Goal: Task Accomplishment & Management: Complete application form

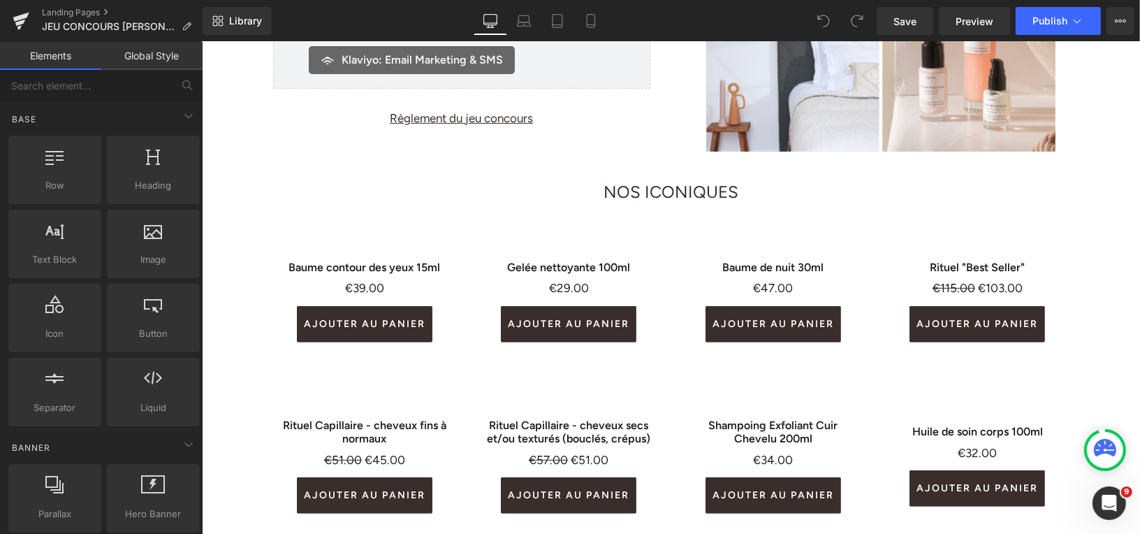
scroll to position [364, 0]
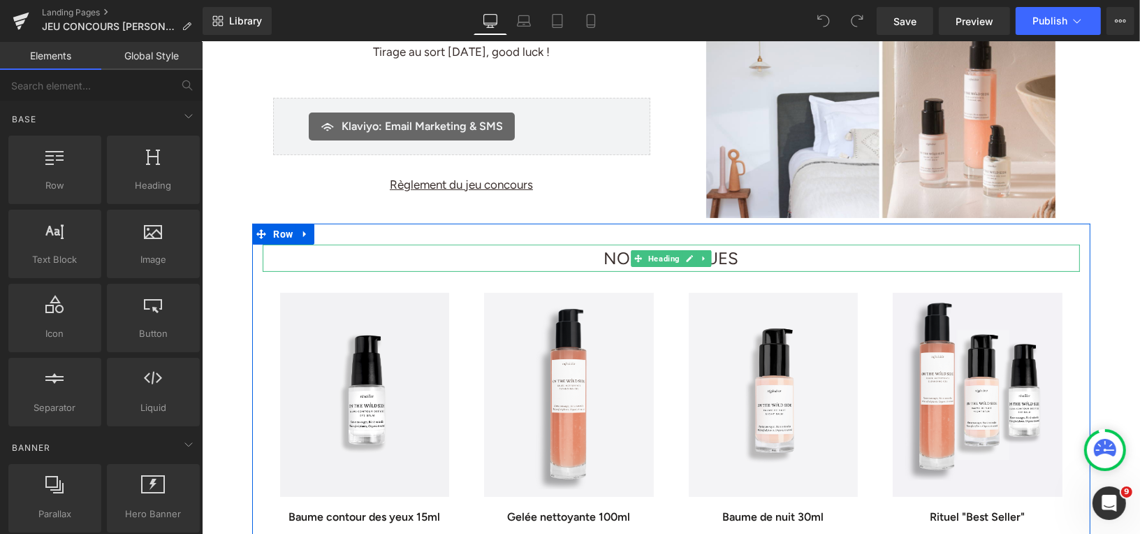
click at [618, 252] on font "NOS ICONIQUES" at bounding box center [670, 257] width 135 height 20
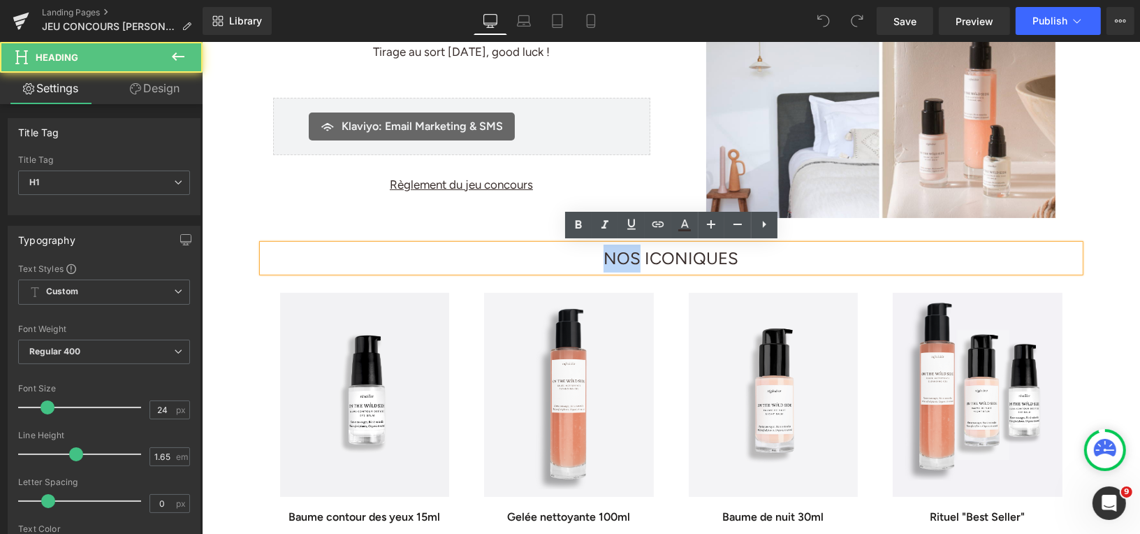
click at [618, 252] on font "NOS ICONIQUES" at bounding box center [670, 257] width 135 height 20
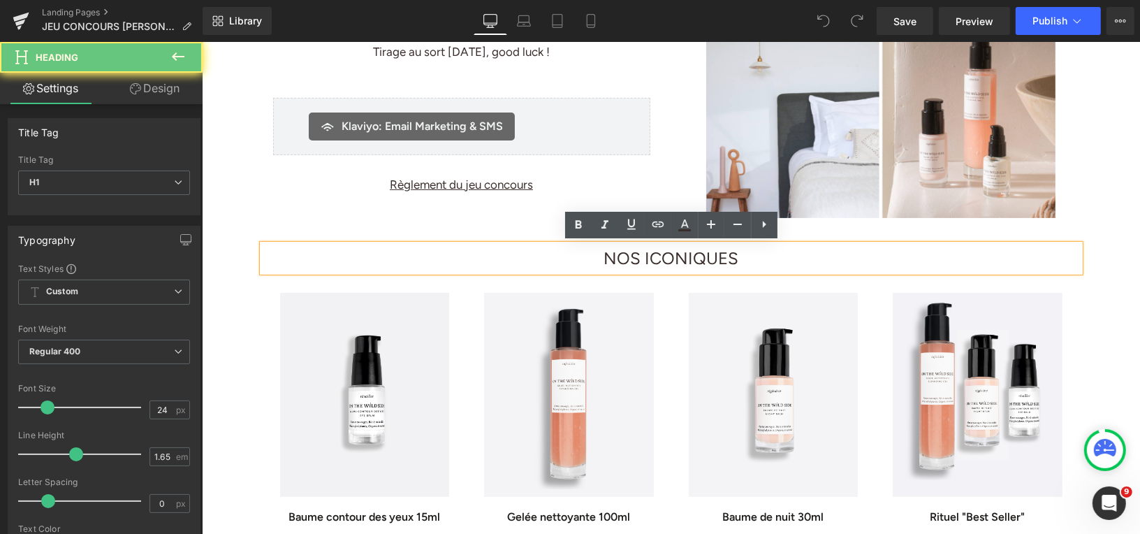
click at [620, 254] on font "NOS ICONIQUES" at bounding box center [670, 257] width 135 height 20
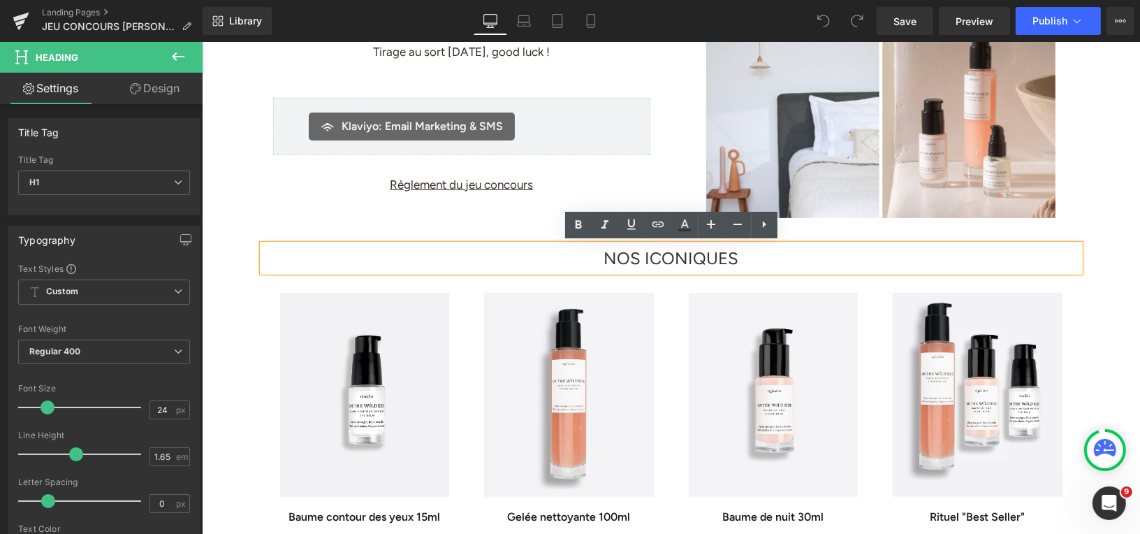
click at [649, 258] on font "NOS ICONIQUES" at bounding box center [670, 257] width 135 height 20
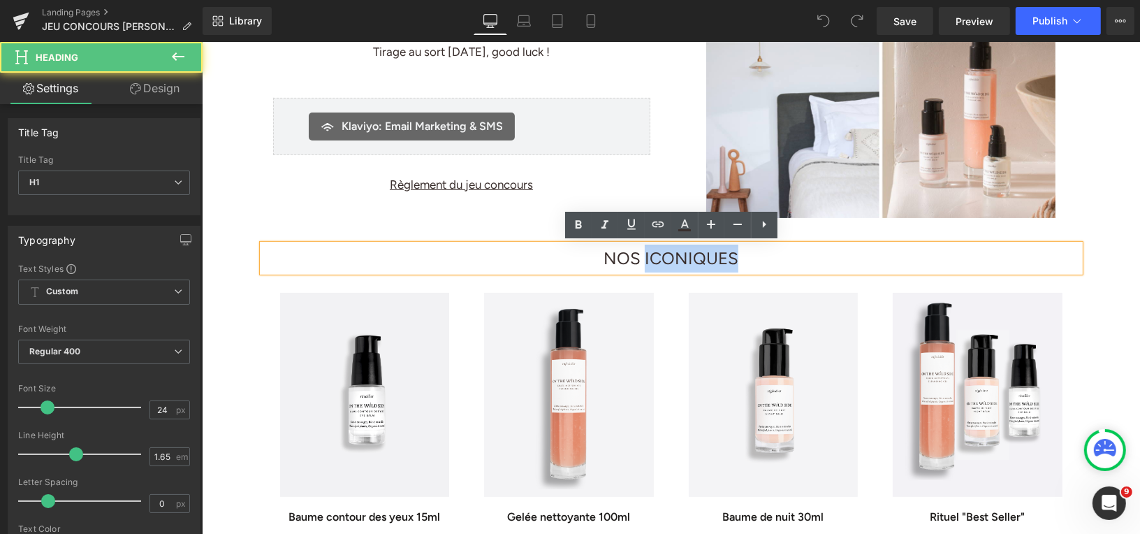
click at [649, 258] on font "NOS ICONIQUES" at bounding box center [670, 257] width 135 height 20
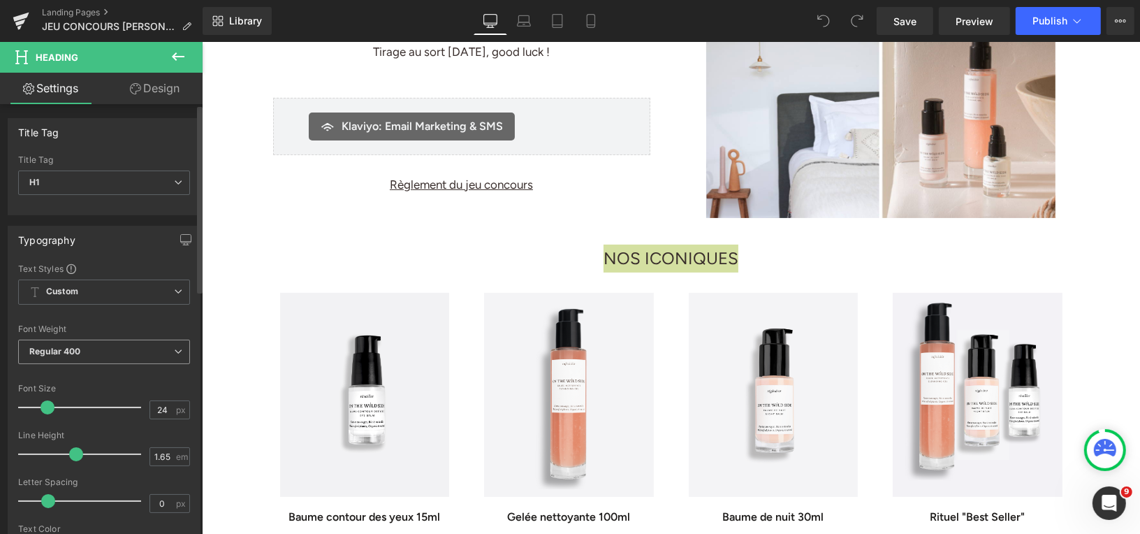
click at [141, 351] on span "Regular 400" at bounding box center [104, 351] width 172 height 24
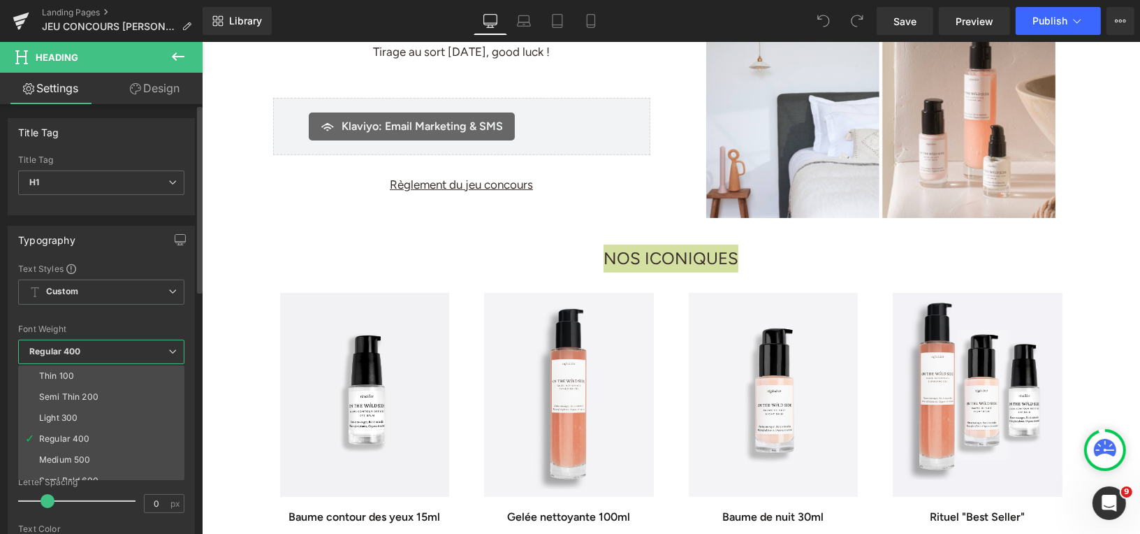
click at [141, 350] on span "Regular 400" at bounding box center [101, 351] width 166 height 24
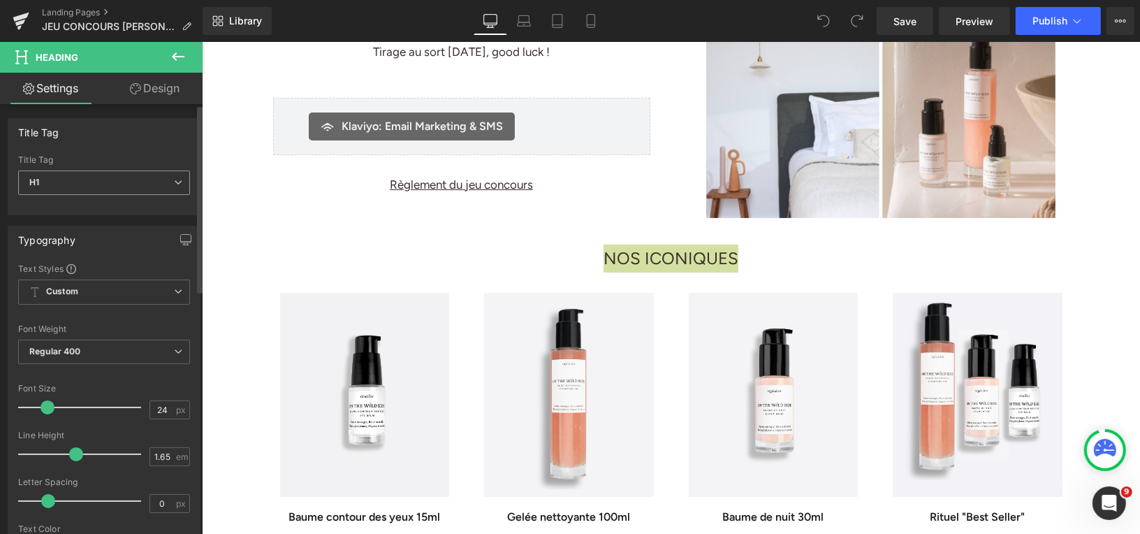
click at [134, 179] on span "H1" at bounding box center [104, 182] width 172 height 24
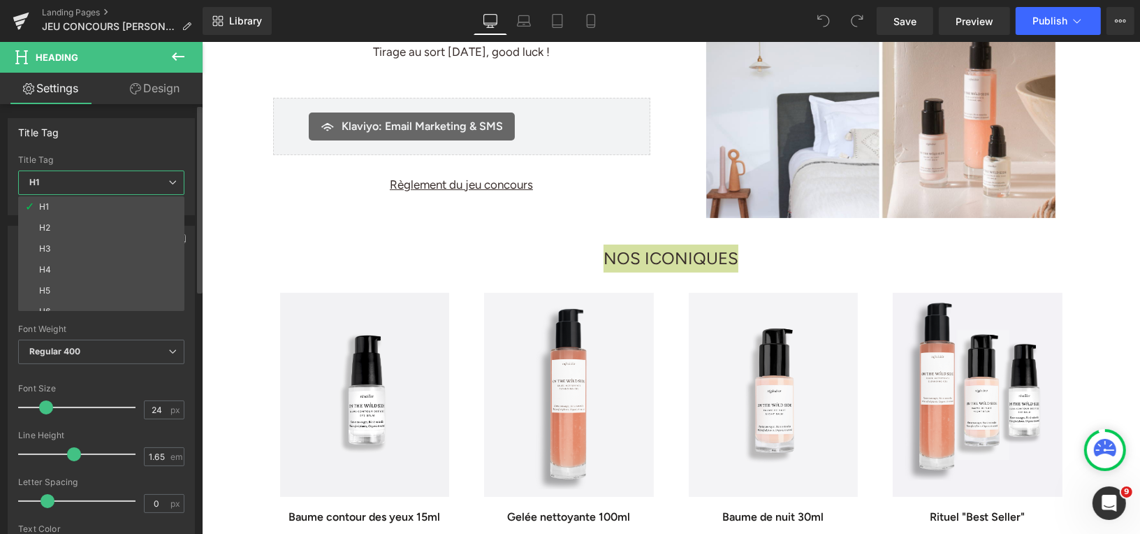
click at [135, 180] on span "H1" at bounding box center [101, 182] width 166 height 24
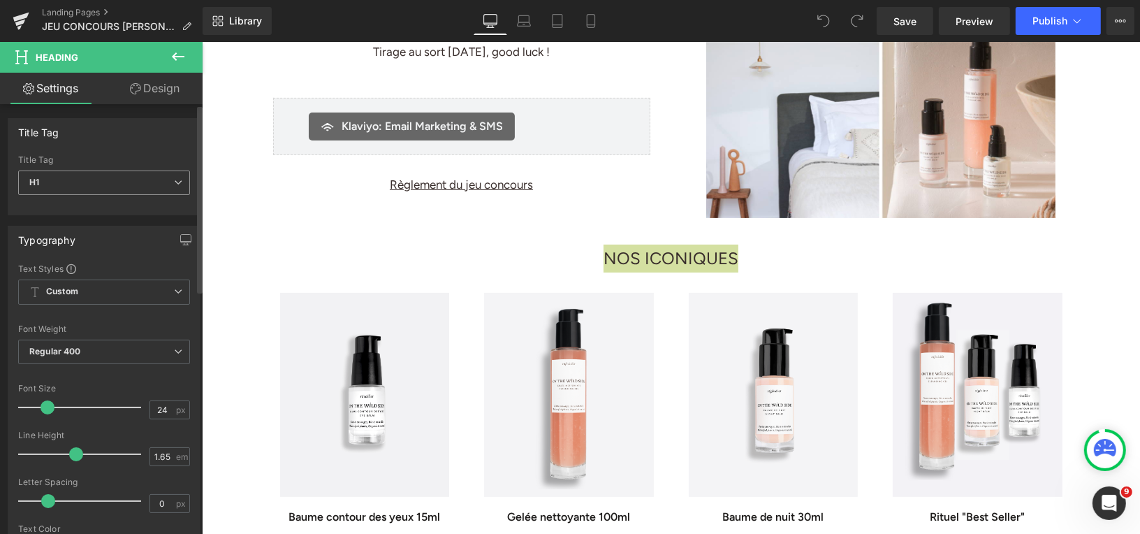
click at [135, 181] on span "H1" at bounding box center [104, 182] width 172 height 24
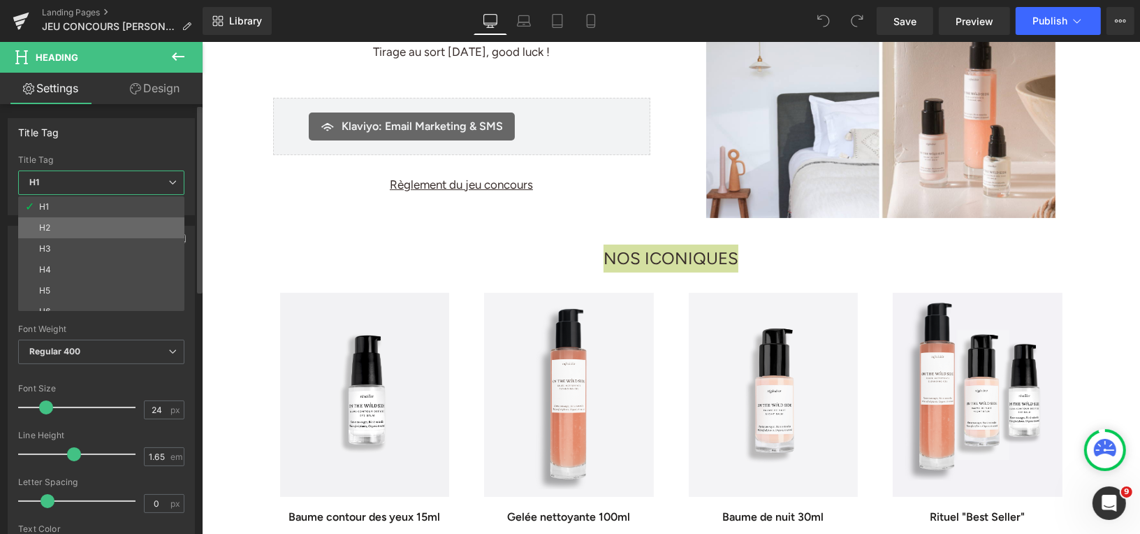
click at [115, 225] on li "H2" at bounding box center [104, 227] width 173 height 21
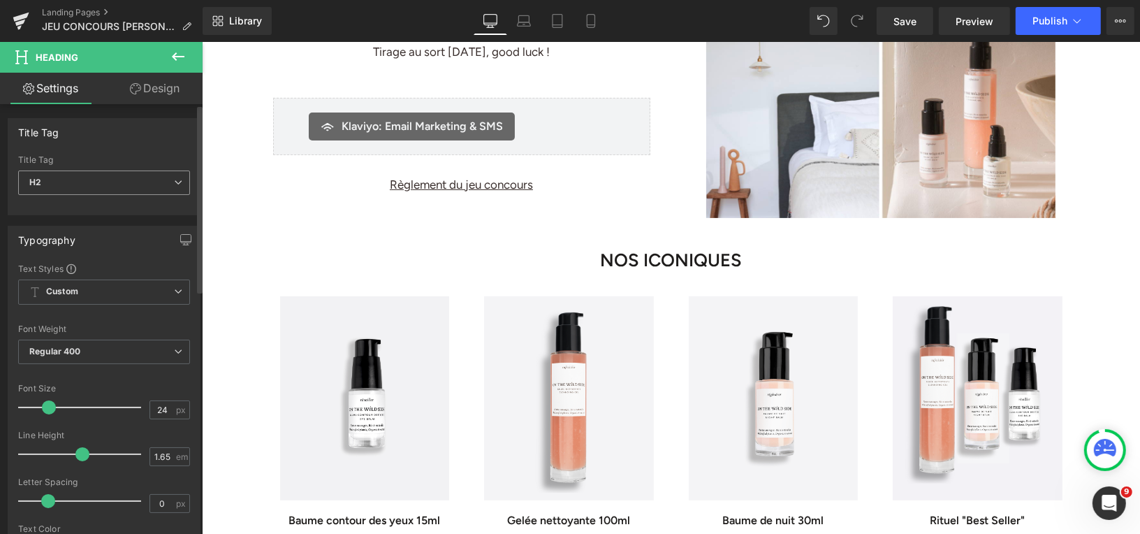
click at [126, 183] on span "H2" at bounding box center [104, 182] width 172 height 24
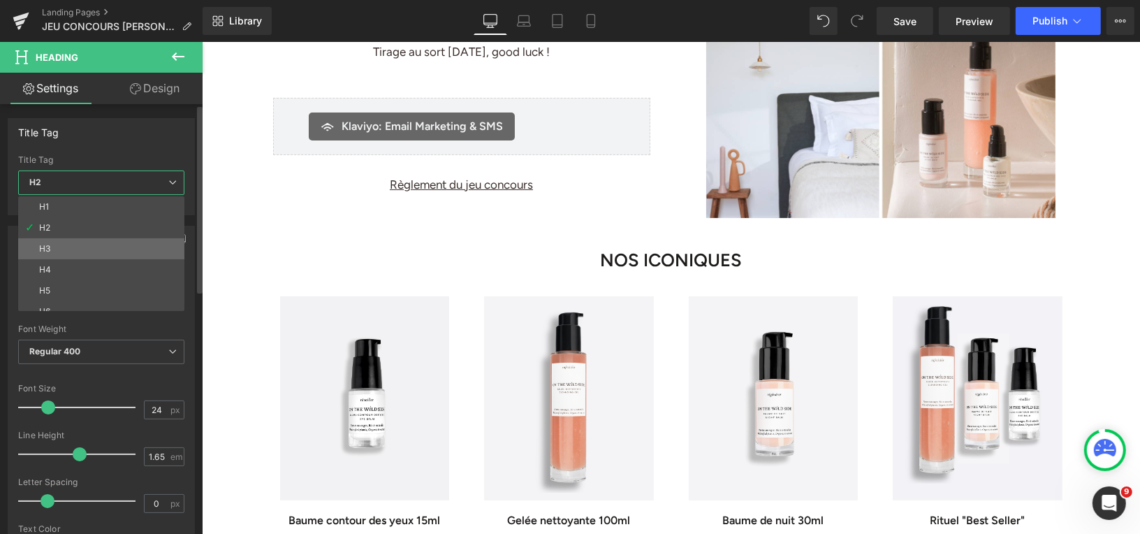
click at [112, 247] on li "H3" at bounding box center [104, 248] width 173 height 21
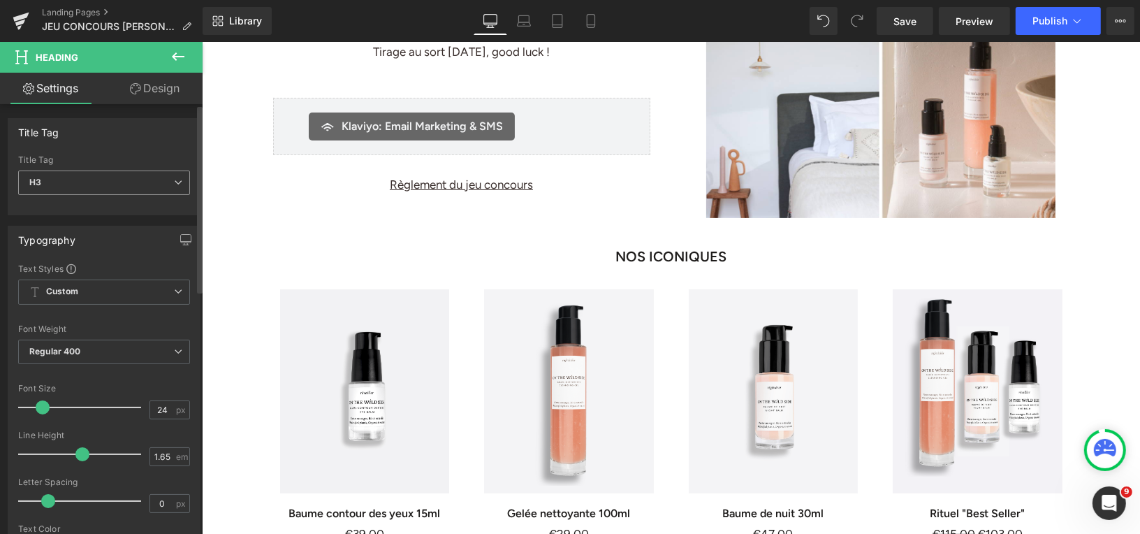
click at [129, 186] on span "H3" at bounding box center [104, 182] width 172 height 24
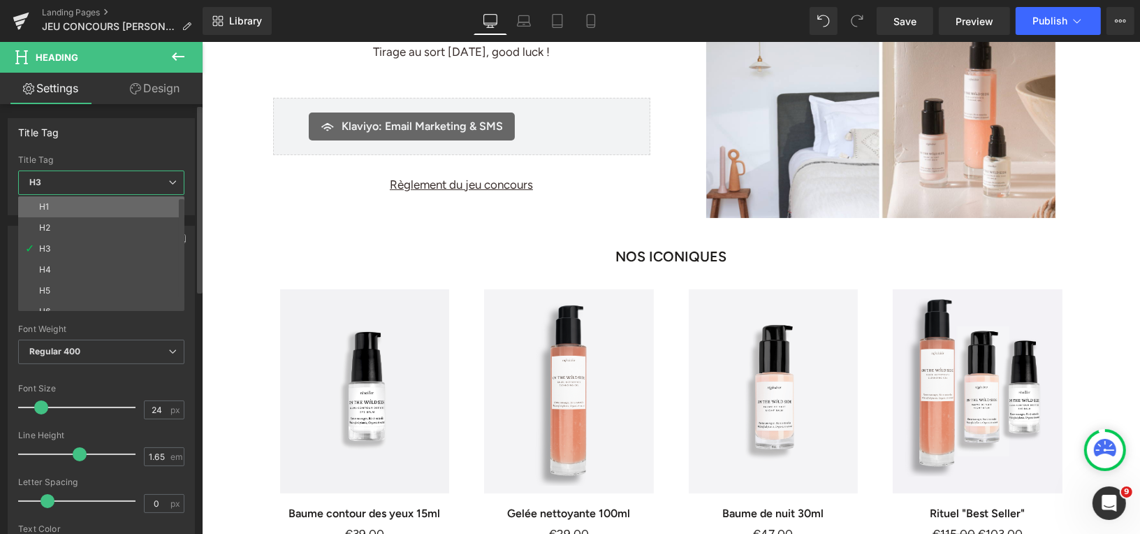
click at [126, 205] on li "H1" at bounding box center [104, 206] width 173 height 21
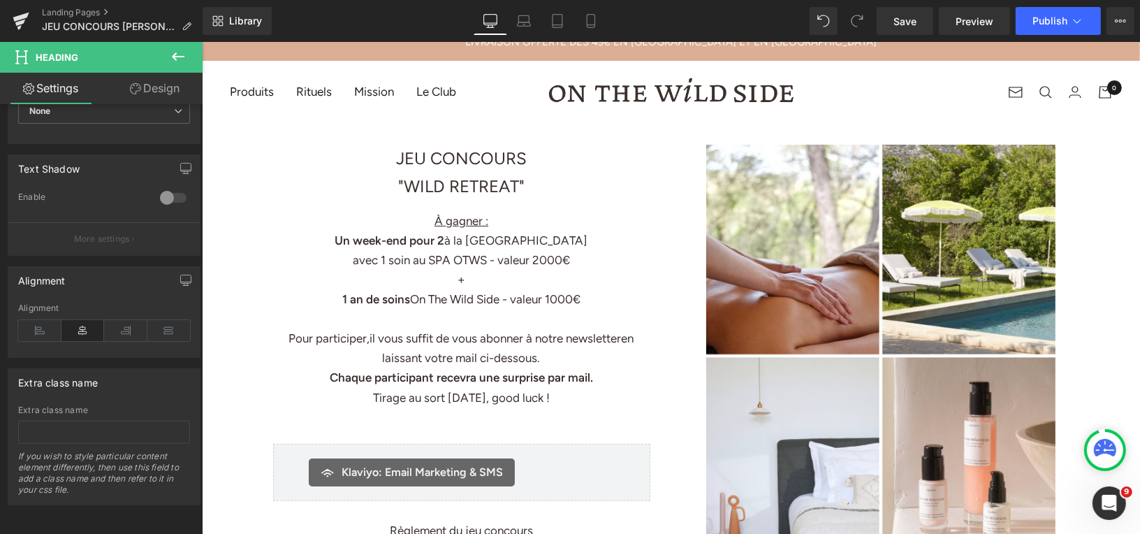
scroll to position [0, 0]
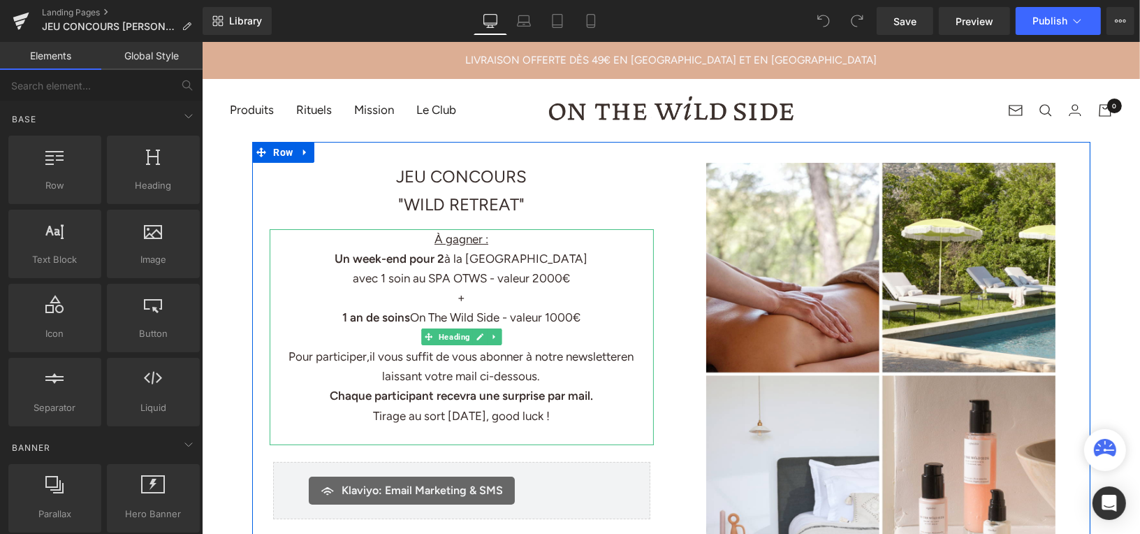
click at [515, 274] on font "avec 1 soin au SPA OTWS - valeur 2000€" at bounding box center [460, 277] width 217 height 14
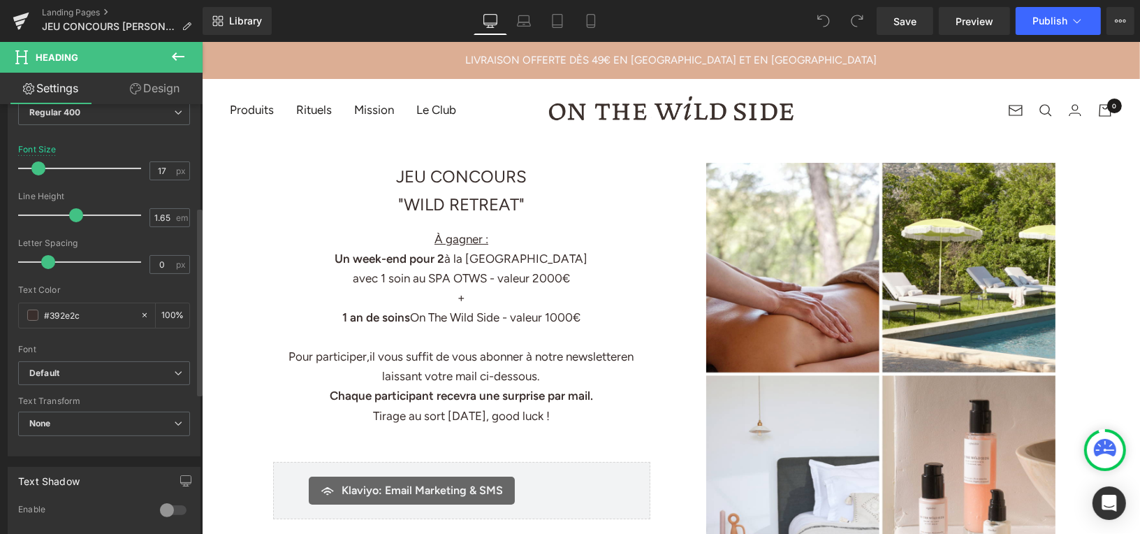
scroll to position [233, 0]
click at [109, 376] on b "Default" at bounding box center [101, 379] width 145 height 12
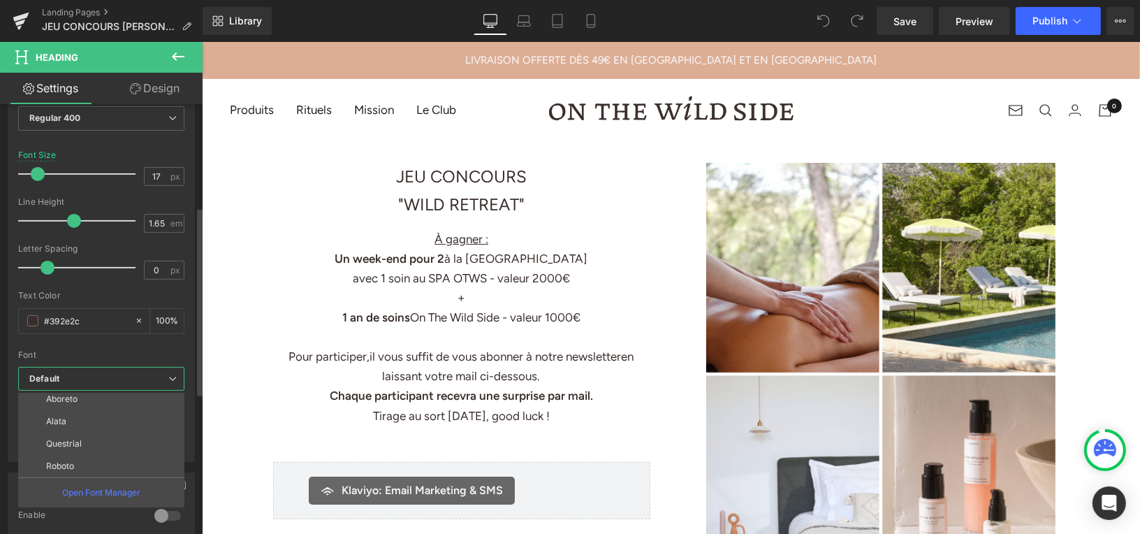
scroll to position [0, 0]
click at [116, 374] on b "Default" at bounding box center [98, 379] width 139 height 12
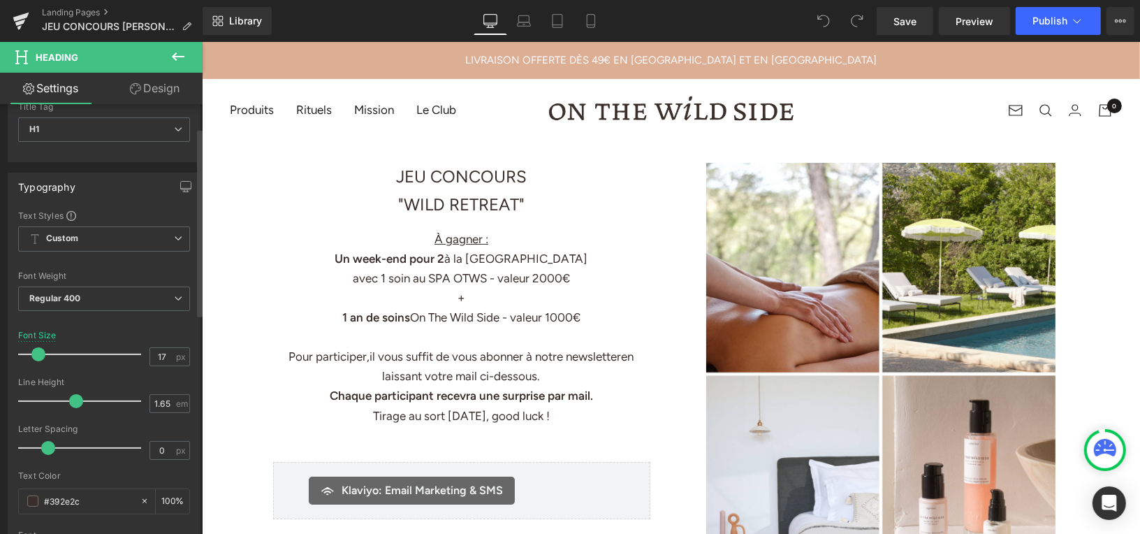
scroll to position [49, 0]
click at [142, 244] on span "Custom Setup Global Style" at bounding box center [104, 242] width 172 height 25
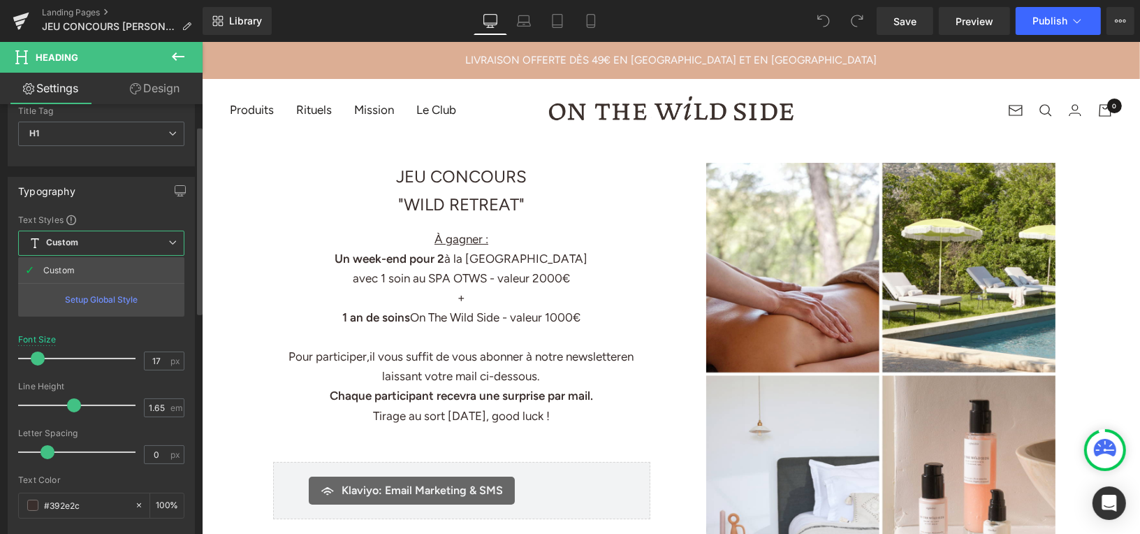
click at [142, 242] on span "Custom Setup Global Style" at bounding box center [101, 242] width 166 height 25
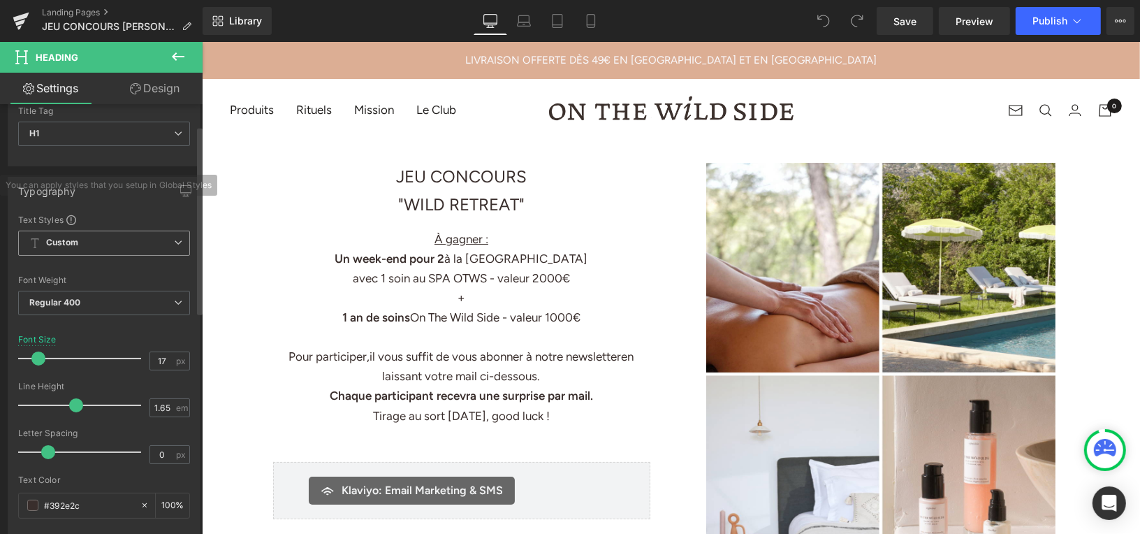
click at [78, 242] on span "Custom Setup Global Style" at bounding box center [104, 242] width 172 height 25
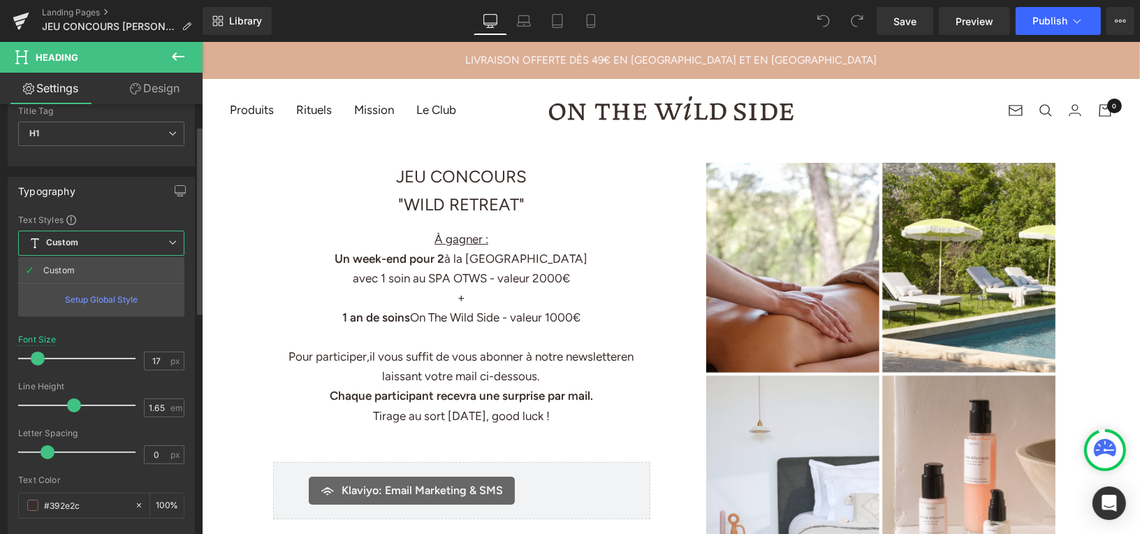
click at [78, 242] on span "Custom Setup Global Style" at bounding box center [101, 242] width 166 height 25
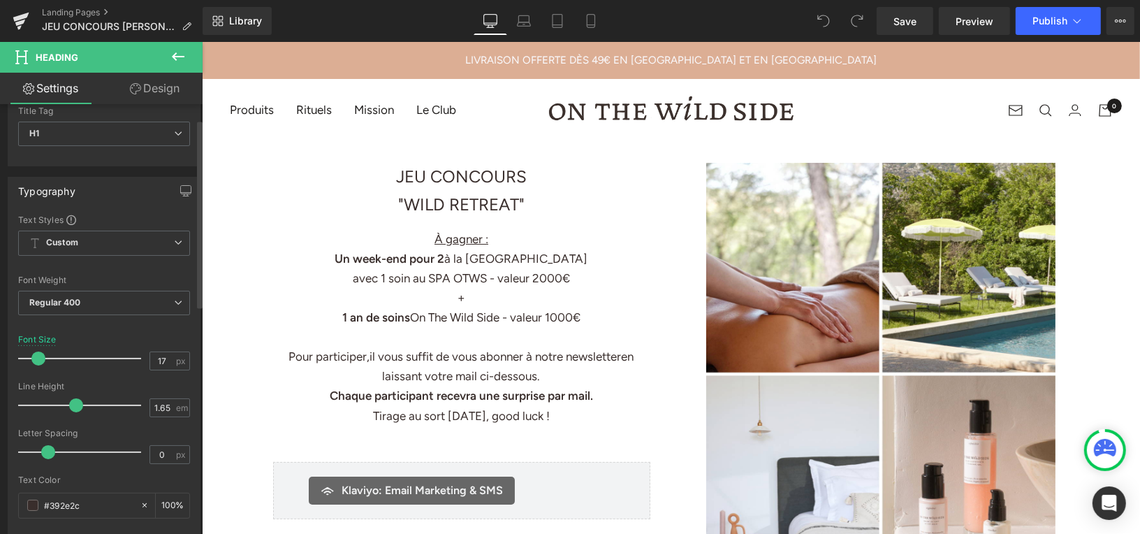
scroll to position [0, 0]
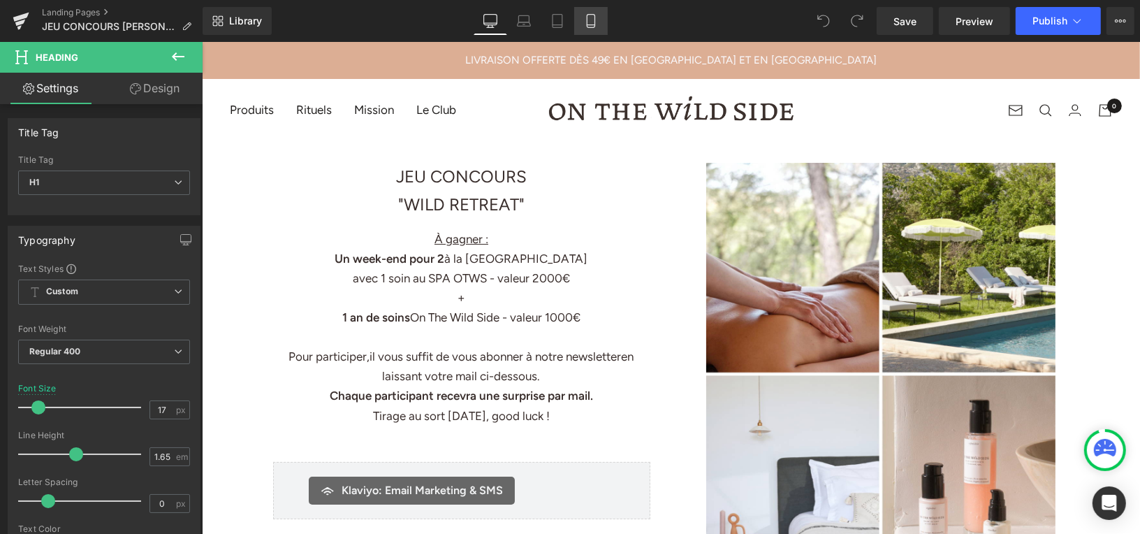
click at [593, 20] on icon at bounding box center [591, 21] width 14 height 14
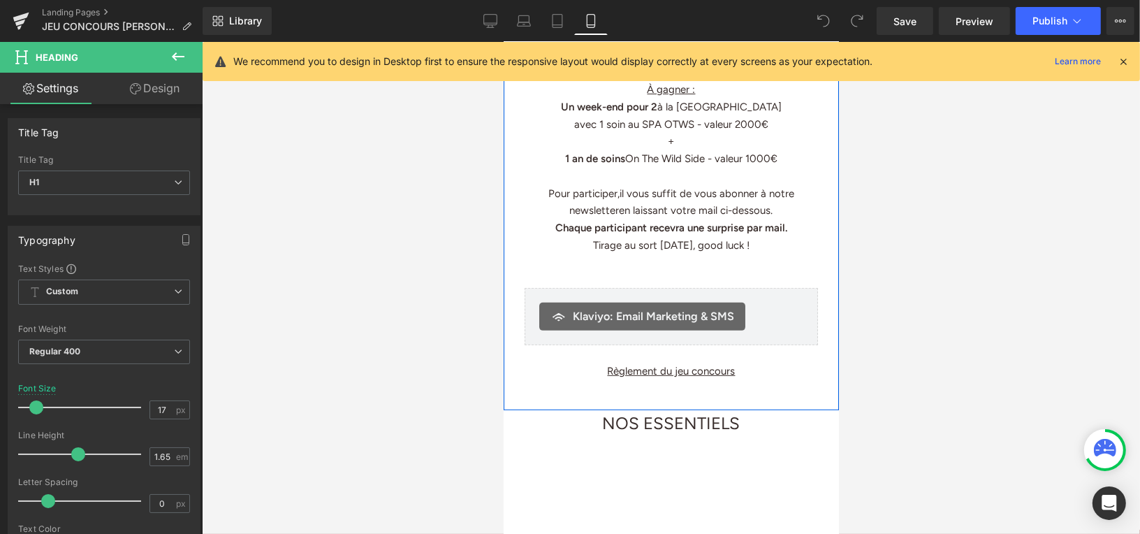
scroll to position [548, 0]
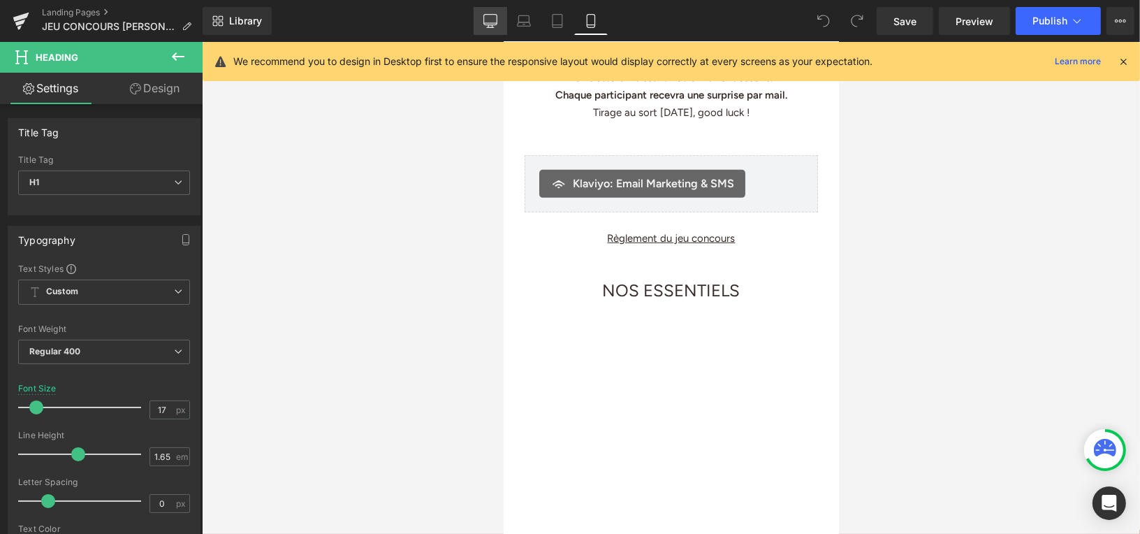
click at [493, 31] on link "Desktop" at bounding box center [491, 21] width 34 height 28
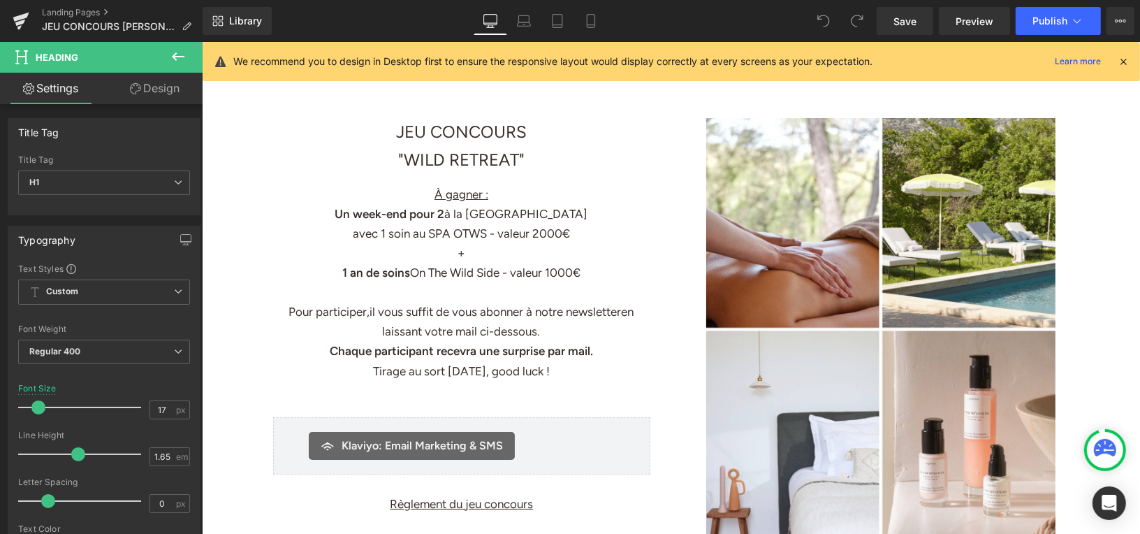
scroll to position [0, 0]
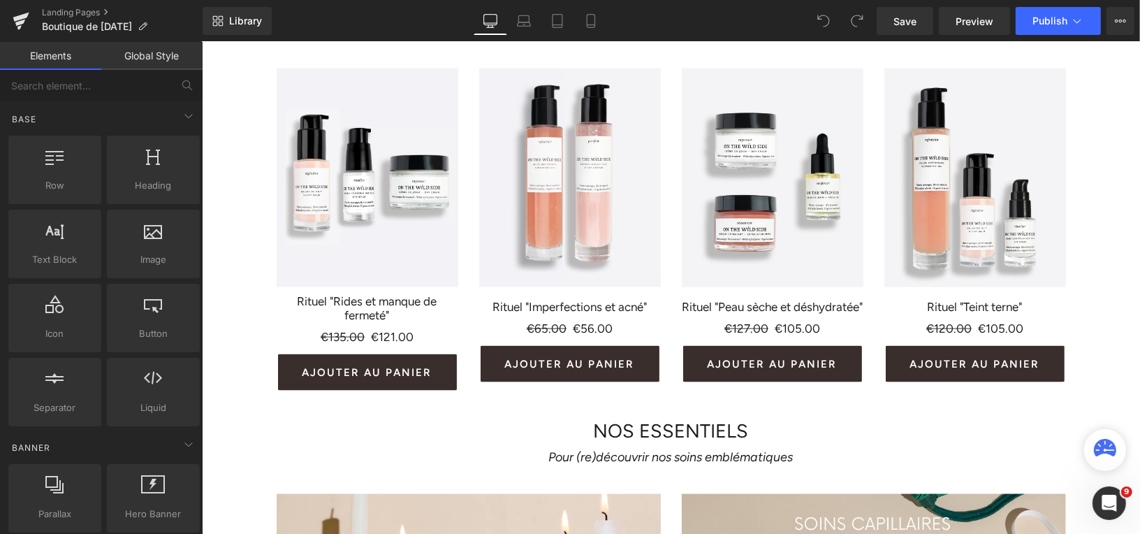
scroll to position [1854, 0]
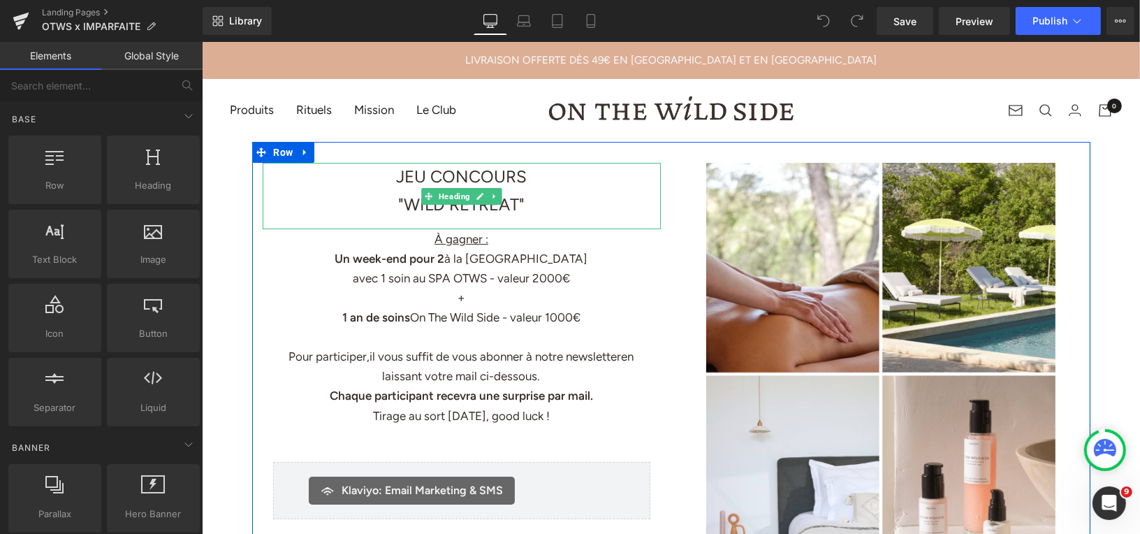
click at [525, 204] on h1 ""WILD RETREAT"" at bounding box center [461, 204] width 398 height 28
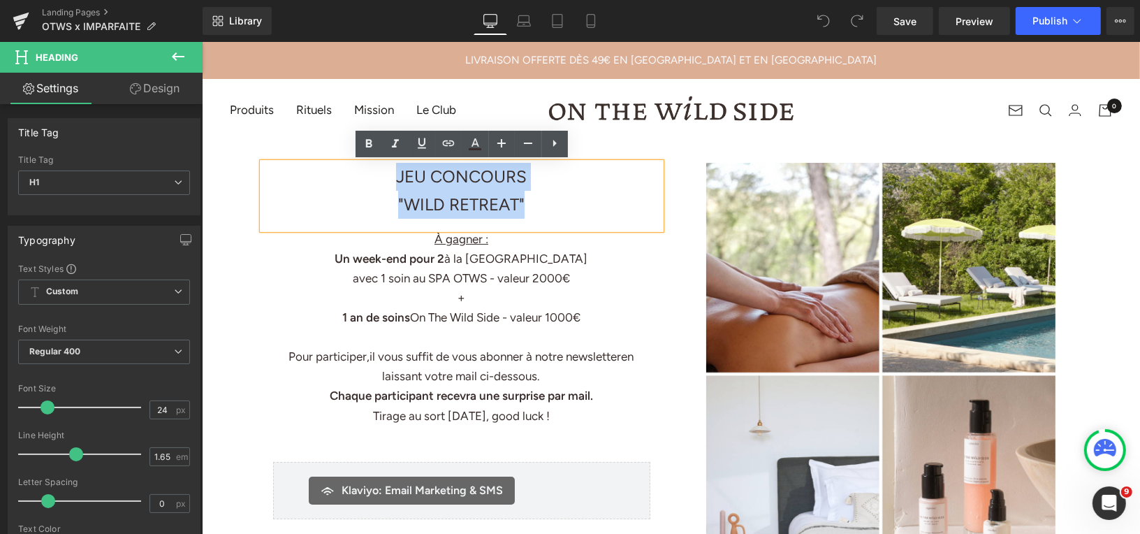
drag, startPoint x: 532, startPoint y: 204, endPoint x: 376, endPoint y: 179, distance: 157.8
click at [376, 179] on div "JEU CONCOURS "WILD RETREAT"" at bounding box center [461, 195] width 398 height 66
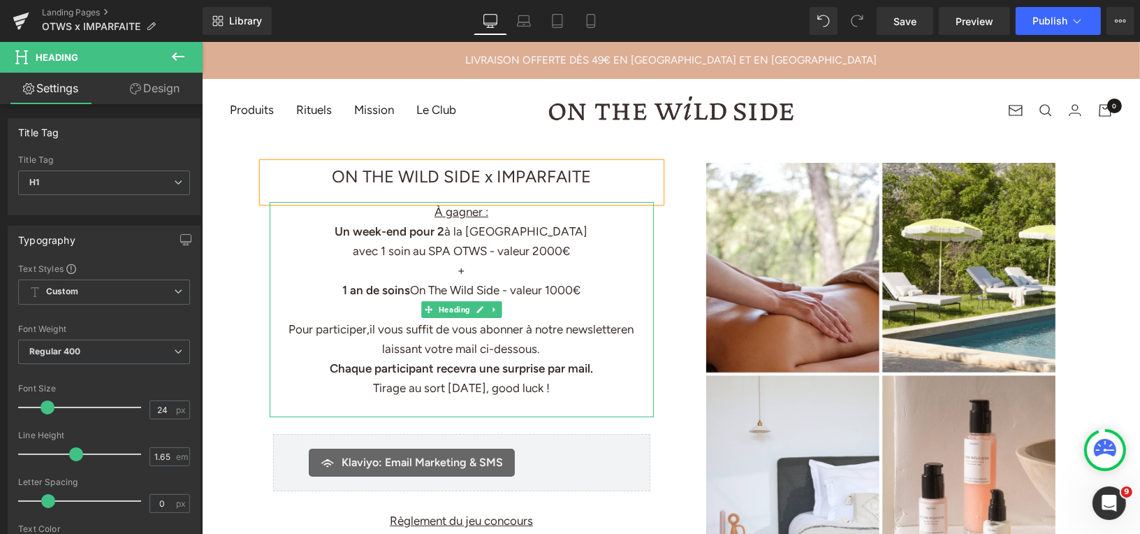
click at [516, 270] on h1 "avec 1 soin au SPA OTWS - valeur 2000€ + 1 an de soins On The Wild Side - valeu…" at bounding box center [461, 269] width 384 height 59
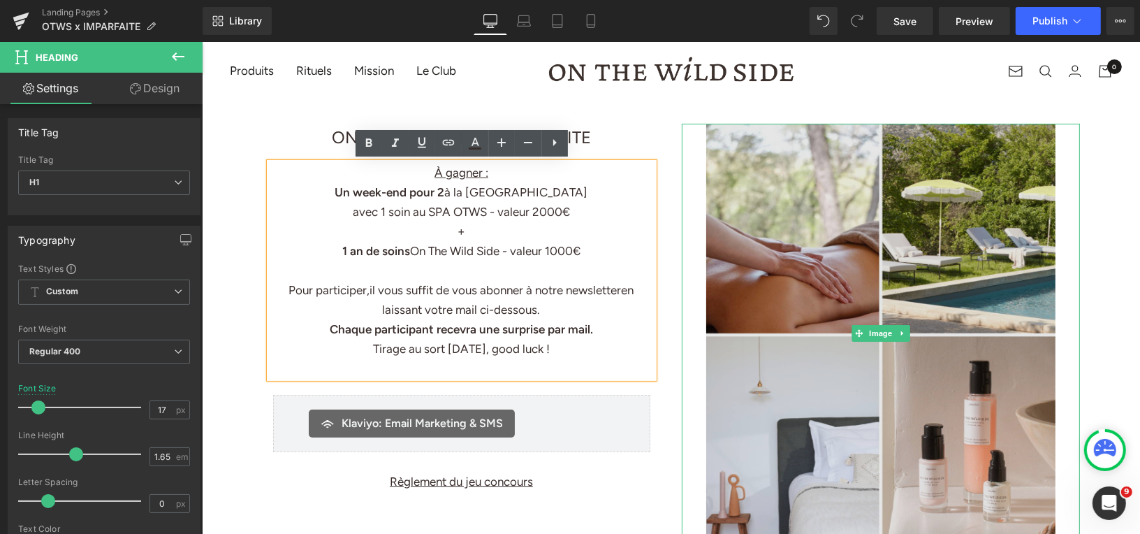
scroll to position [38, 0]
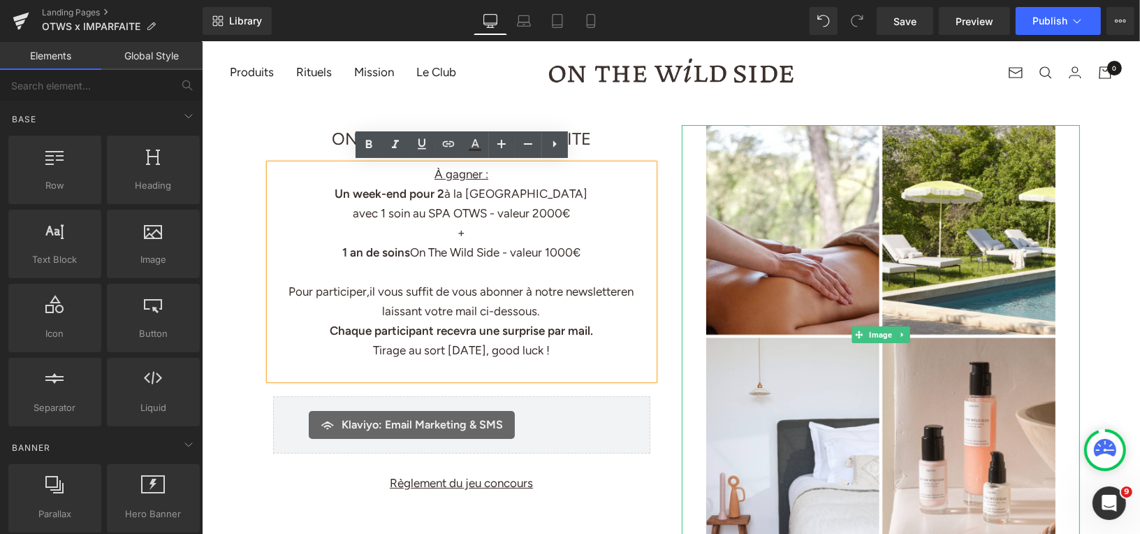
drag, startPoint x: 1015, startPoint y: 473, endPoint x: 813, endPoint y: 431, distance: 206.2
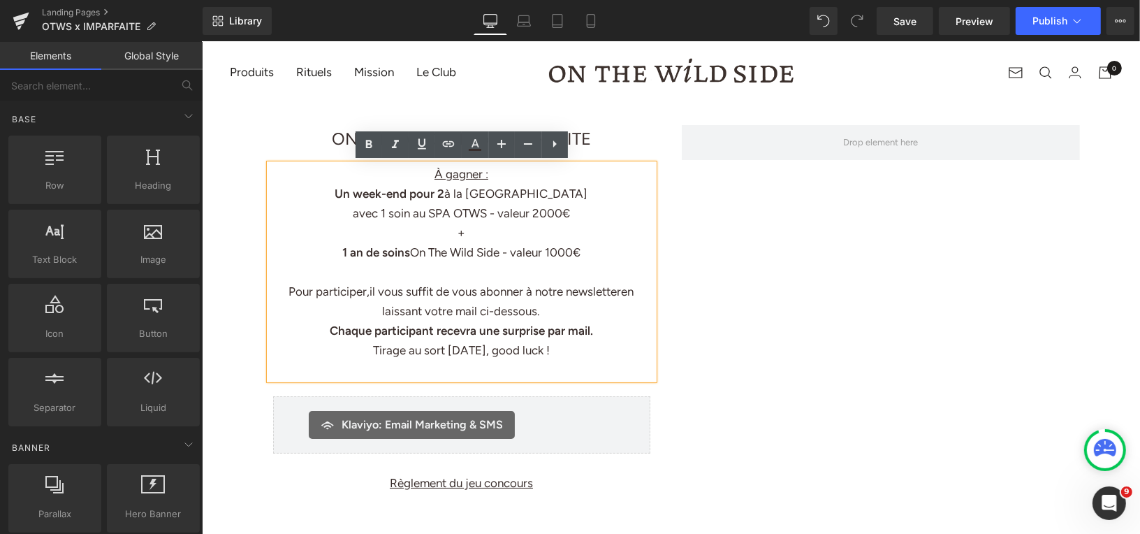
click at [571, 105] on div "Image ON THE WILD SIDE x IMPARFAITE Heading À gagner : Un week-end pour 2 à la …" at bounding box center [670, 312] width 838 height 418
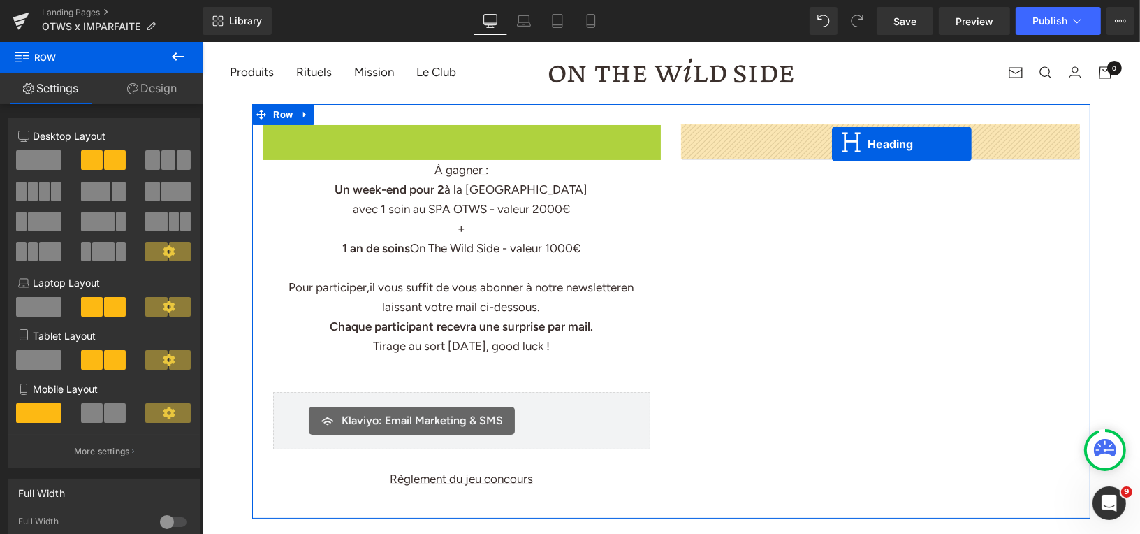
drag, startPoint x: 428, startPoint y: 144, endPoint x: 831, endPoint y: 143, distance: 403.0
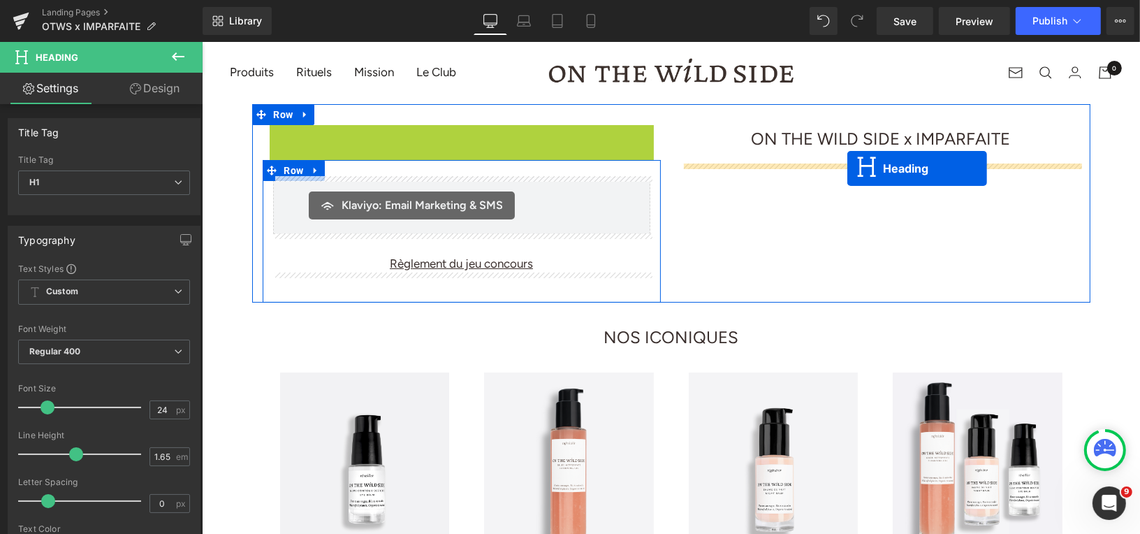
drag, startPoint x: 427, startPoint y: 235, endPoint x: 847, endPoint y: 168, distance: 425.1
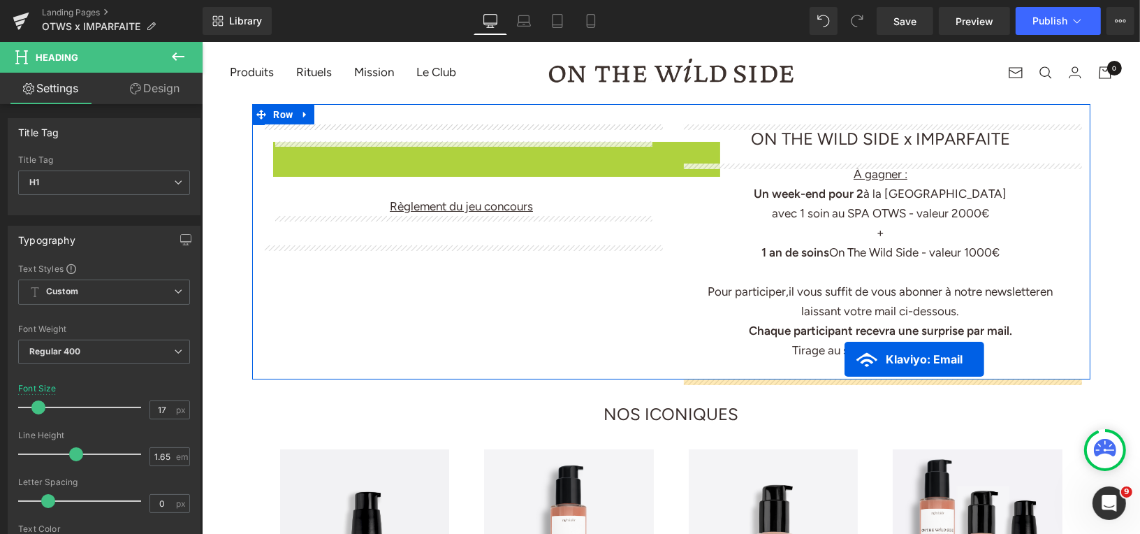
drag, startPoint x: 409, startPoint y: 149, endPoint x: 844, endPoint y: 358, distance: 482.0
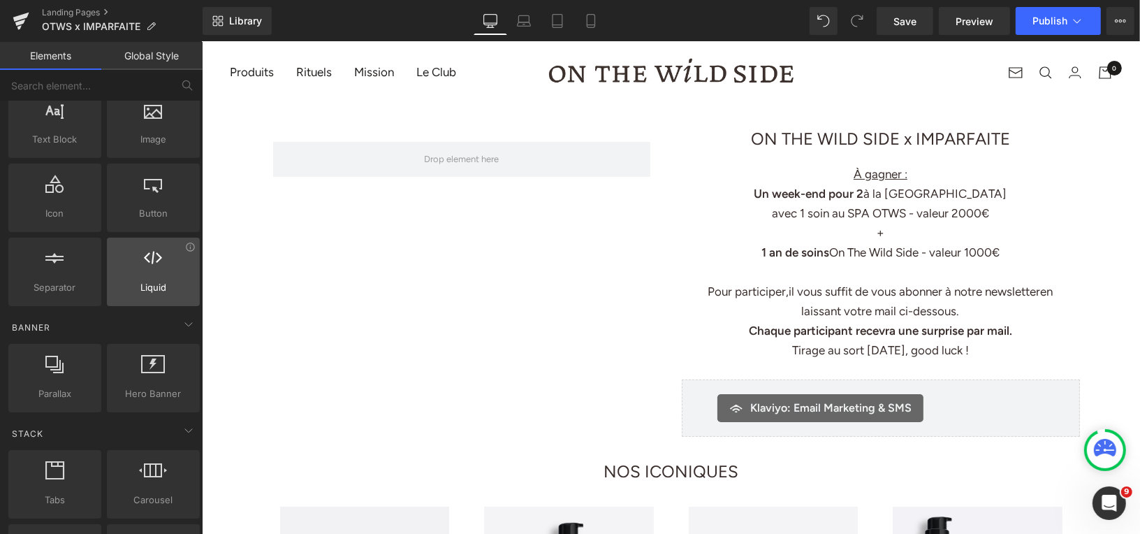
scroll to position [115, 0]
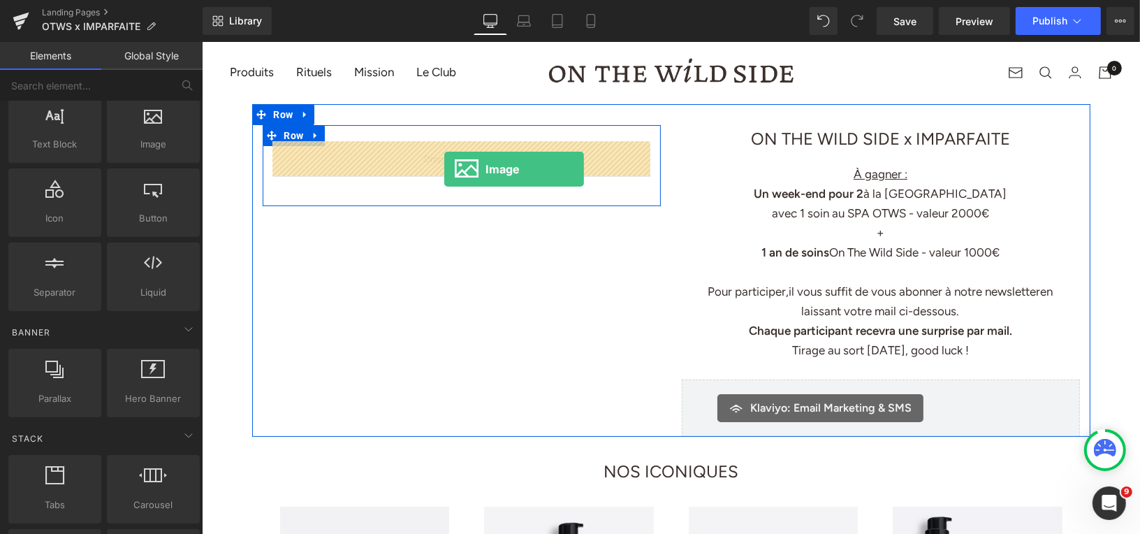
drag, startPoint x: 341, startPoint y: 176, endPoint x: 442, endPoint y: 168, distance: 101.6
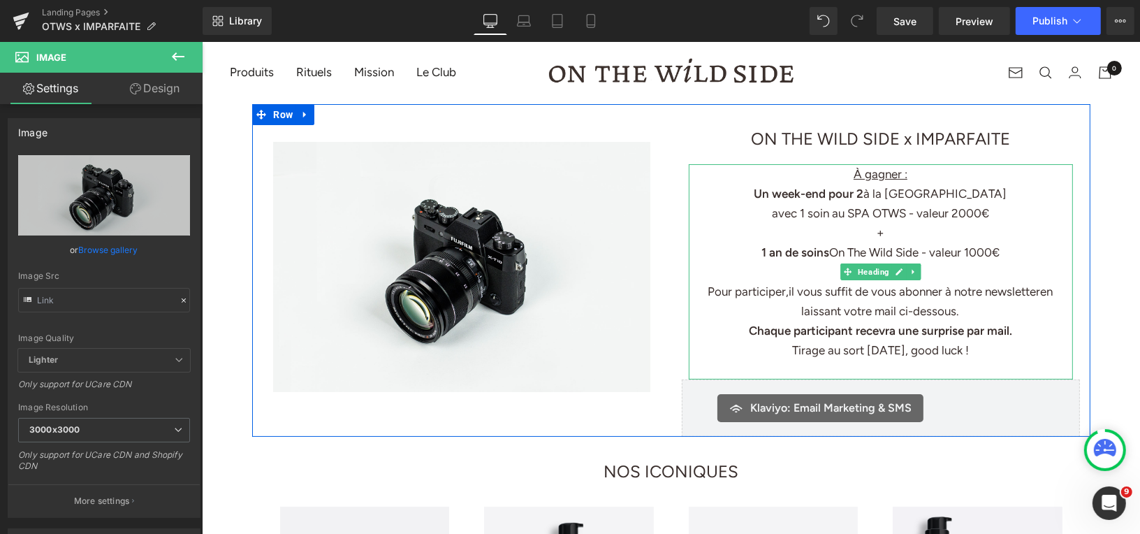
click at [888, 244] on font "On The Wild Side - valeur 1000€" at bounding box center [913, 251] width 170 height 14
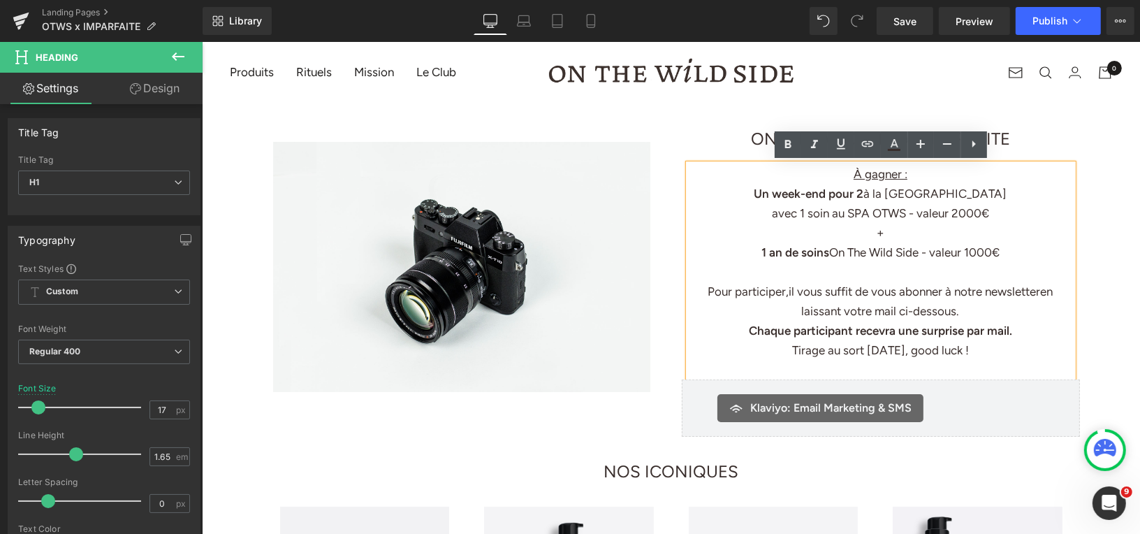
click at [979, 350] on h1 "Tirage au sort [DATE], good luck !" at bounding box center [880, 349] width 384 height 20
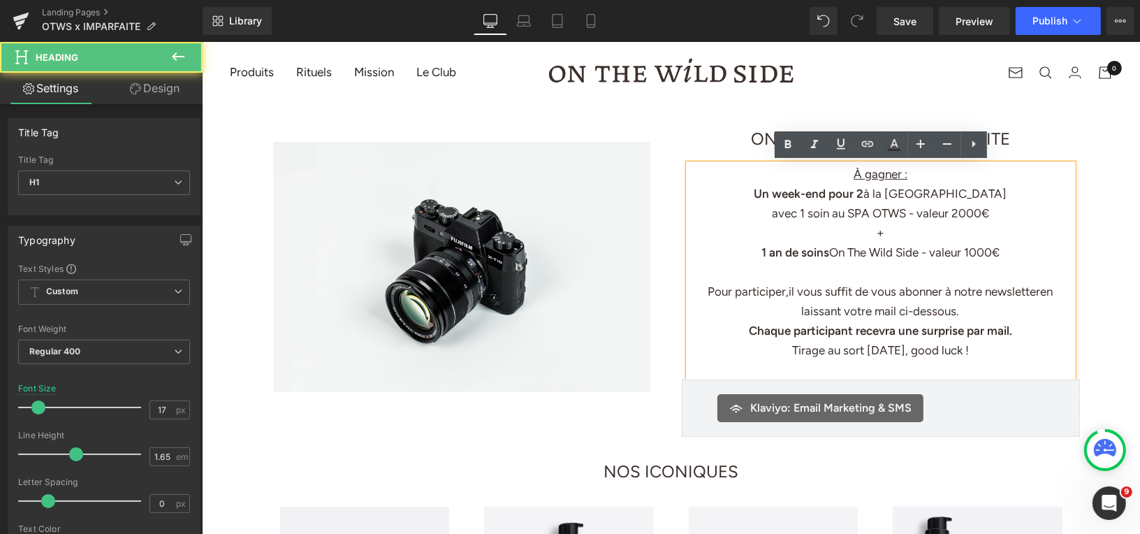
drag, startPoint x: 979, startPoint y: 349, endPoint x: 782, endPoint y: 173, distance: 265.1
click at [782, 173] on div "À gagner : Un week-end pour 2 à la Bastide du Mourre avec 1 soin au SPA OTWS - …" at bounding box center [880, 271] width 384 height 216
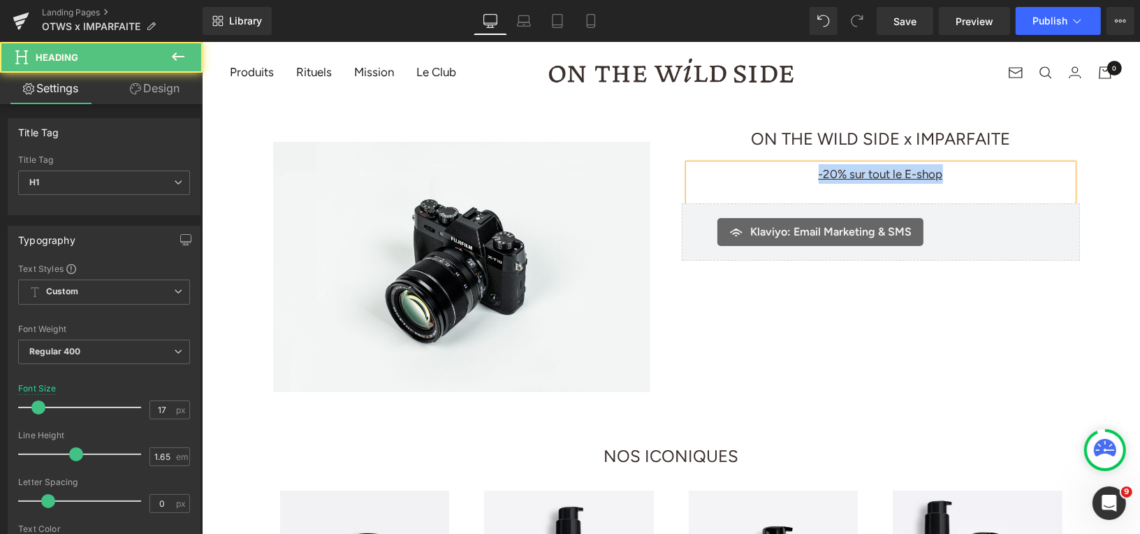
drag, startPoint x: 947, startPoint y: 172, endPoint x: 810, endPoint y: 171, distance: 136.9
click at [810, 171] on h1 "-20% sur tout le E-shop" at bounding box center [880, 173] width 384 height 20
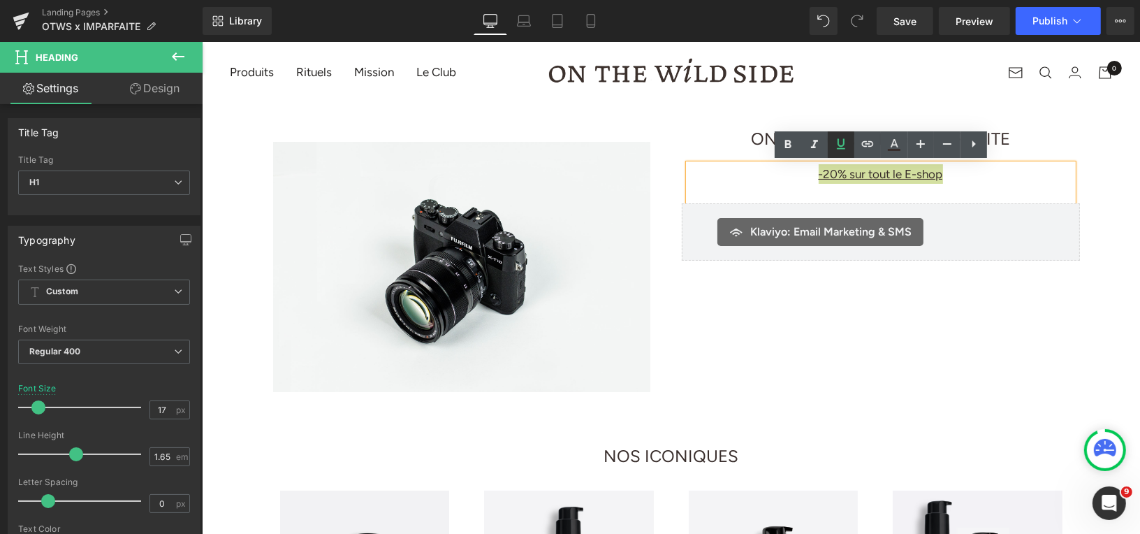
click at [843, 147] on icon at bounding box center [841, 143] width 17 height 17
click at [788, 146] on icon at bounding box center [787, 144] width 17 height 17
click at [954, 171] on h1 "-20% sur tout le E-shop" at bounding box center [880, 173] width 384 height 20
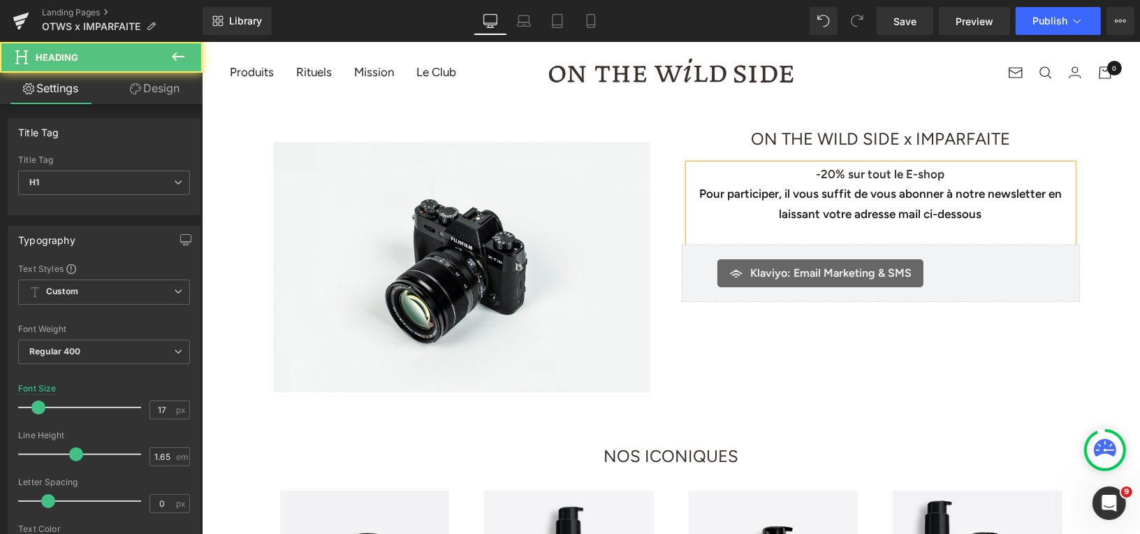
click at [965, 175] on h1 "-20% sur tout le E-shop" at bounding box center [880, 173] width 384 height 20
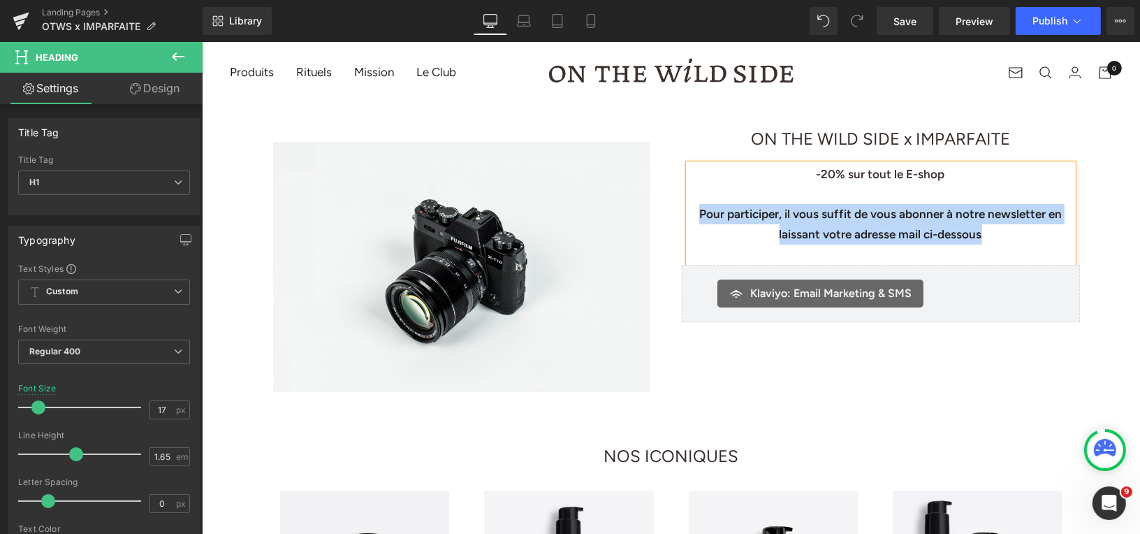
drag, startPoint x: 994, startPoint y: 237, endPoint x: 691, endPoint y: 214, distance: 304.0
click at [691, 214] on div "Pour participer, il vous suffit de vous abonner à notre newsletter en laissant …" at bounding box center [880, 223] width 384 height 41
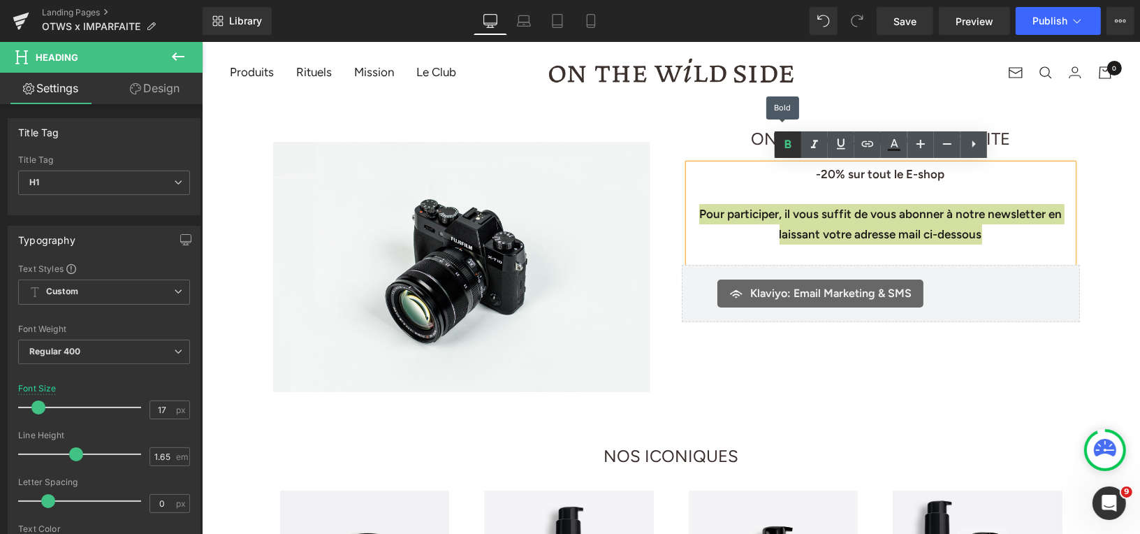
click at [789, 151] on icon at bounding box center [787, 144] width 17 height 17
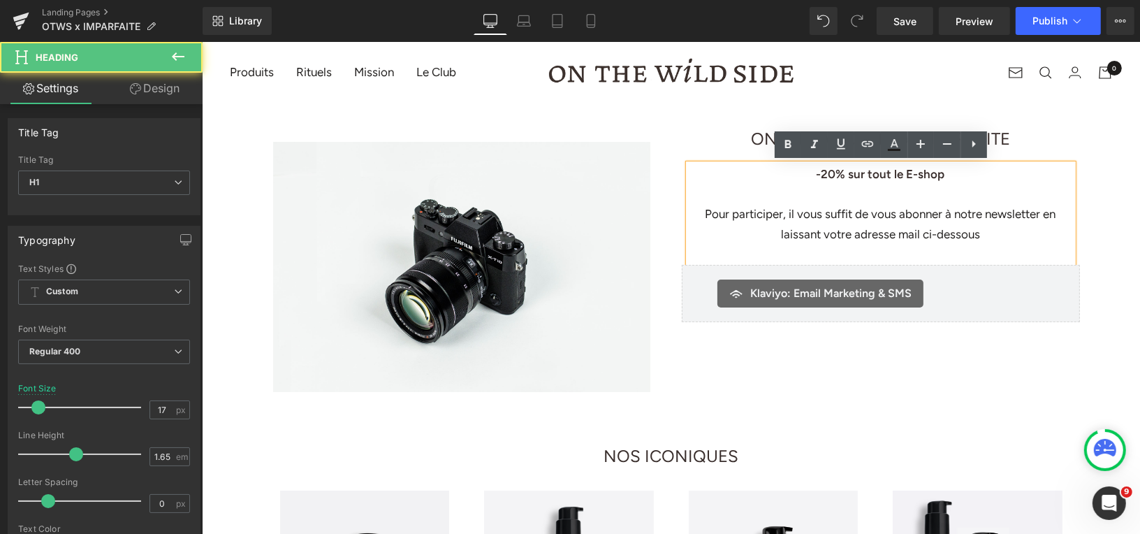
click at [990, 235] on div "Pour participer, il vous suffit de vous abonner à notre newsletter en laissant …" at bounding box center [880, 223] width 384 height 41
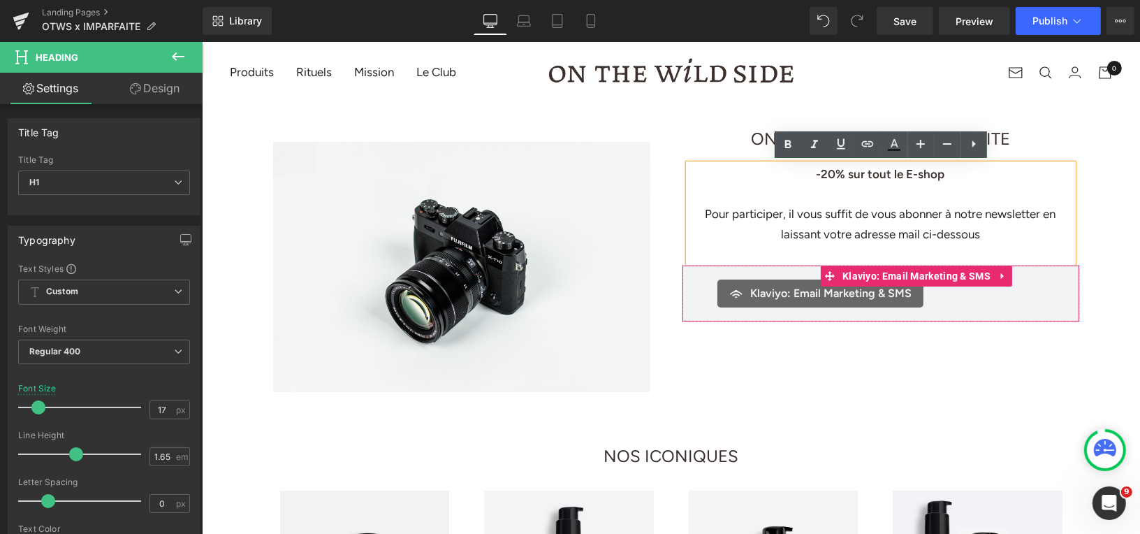
click at [897, 364] on div "Image Image Row 42px ON THE WILD SIDE x IMPARFAITE Heading -20% sur tout le E-s…" at bounding box center [670, 261] width 838 height 317
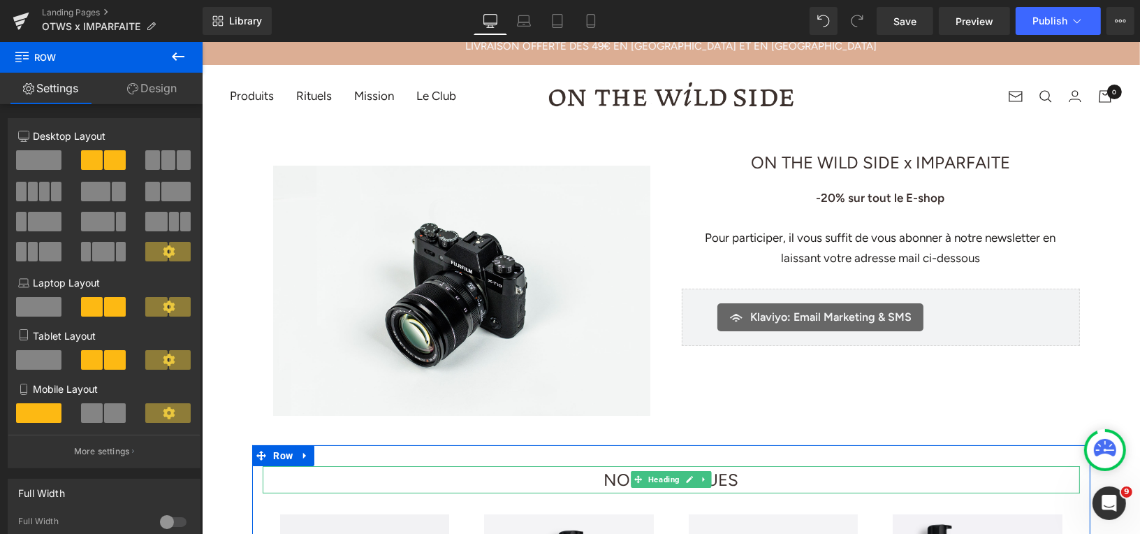
scroll to position [6, 0]
